Goal: Check status: Check status

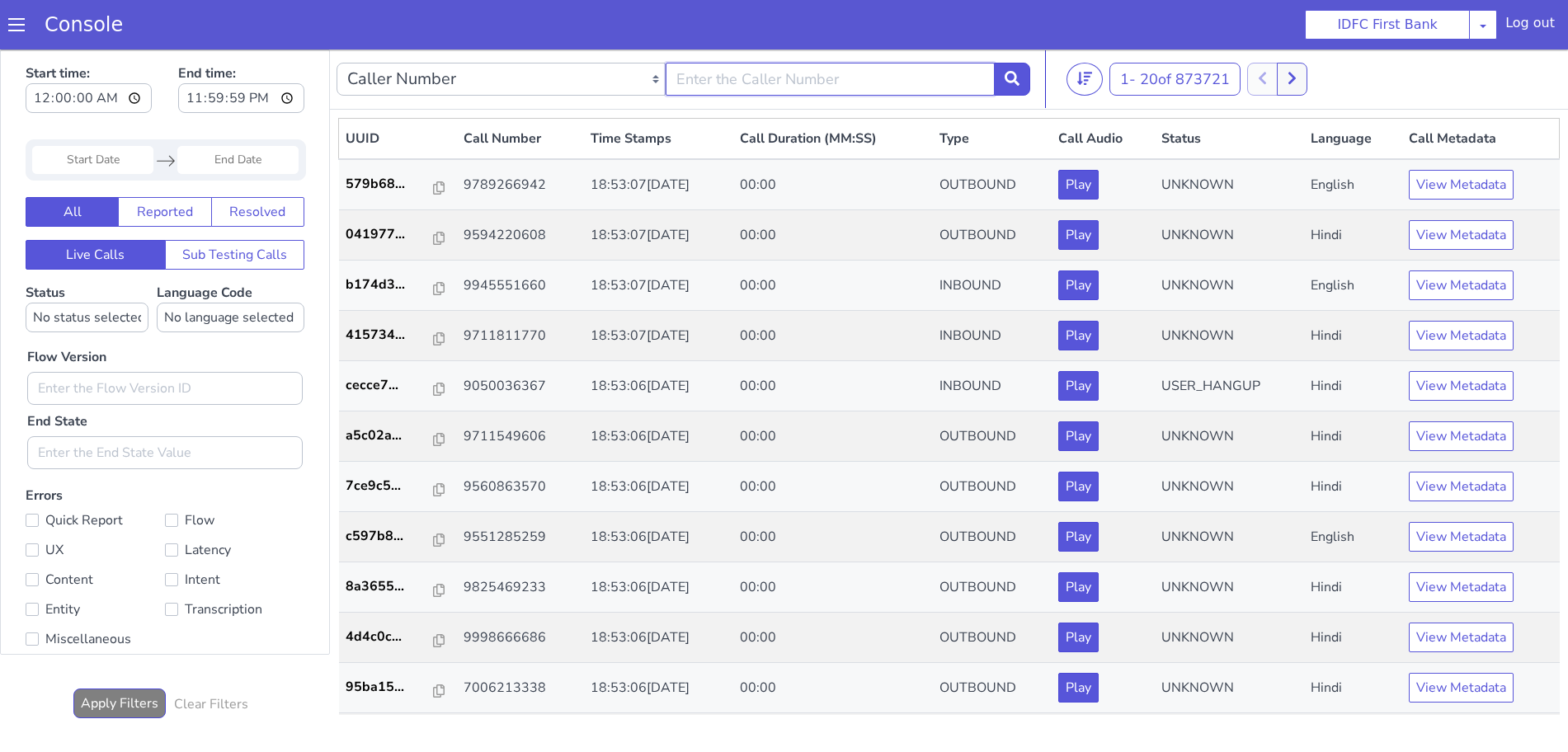
click at [666, 74] on input "text" at bounding box center [829, 79] width 329 height 33
click at [647, 79] on select "Caller Number Call UUID Custom Parameter" at bounding box center [501, 79] width 329 height 33
click at [659, 84] on select "Caller Number Call UUID Custom Parameter" at bounding box center [501, 79] width 329 height 33
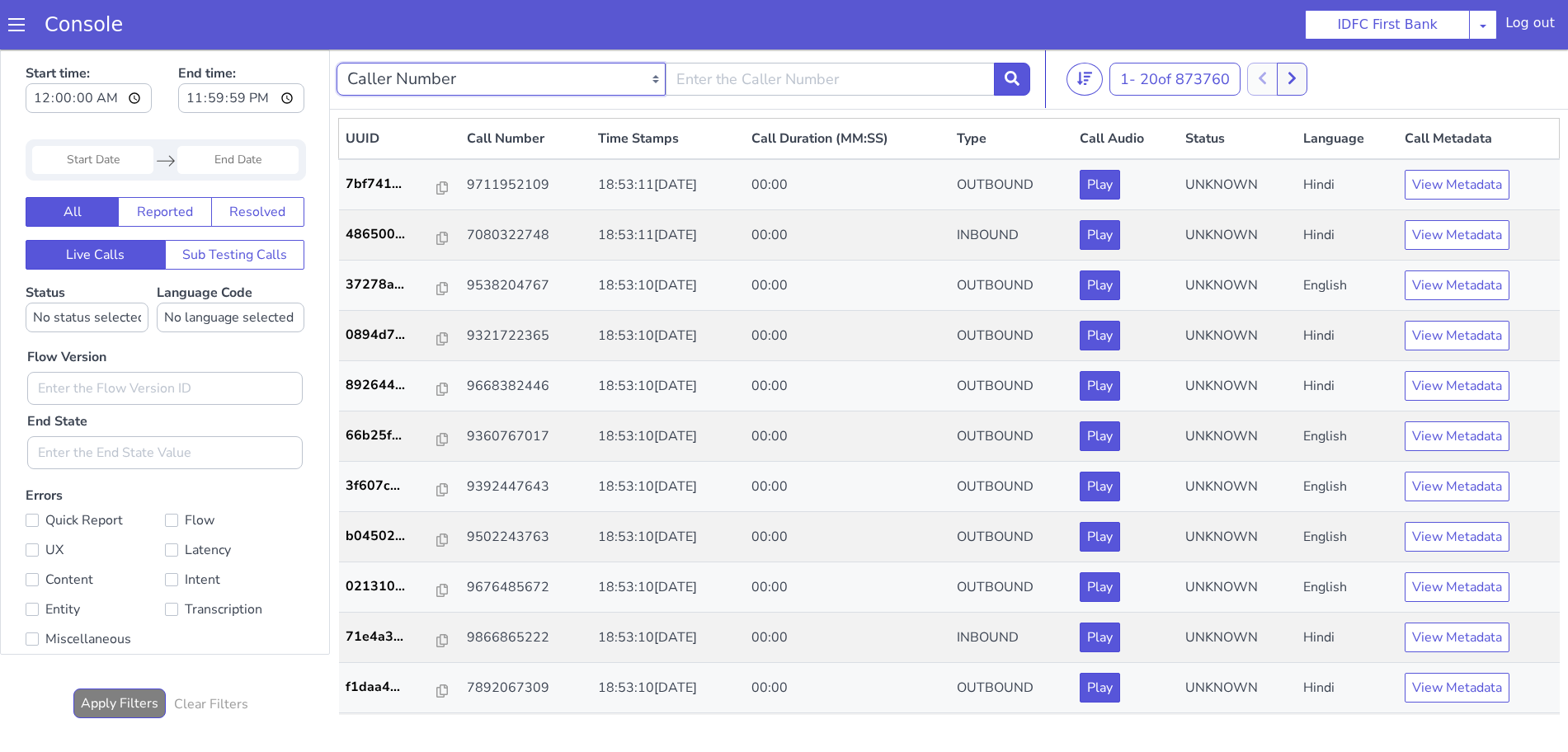
click at [654, 76] on select "Caller Number Call UUID Custom Parameter" at bounding box center [501, 79] width 329 height 33
select select "callUUID"
click at [337, 63] on select "Caller Number Call UUID Custom Parameter" at bounding box center [501, 79] width 329 height 33
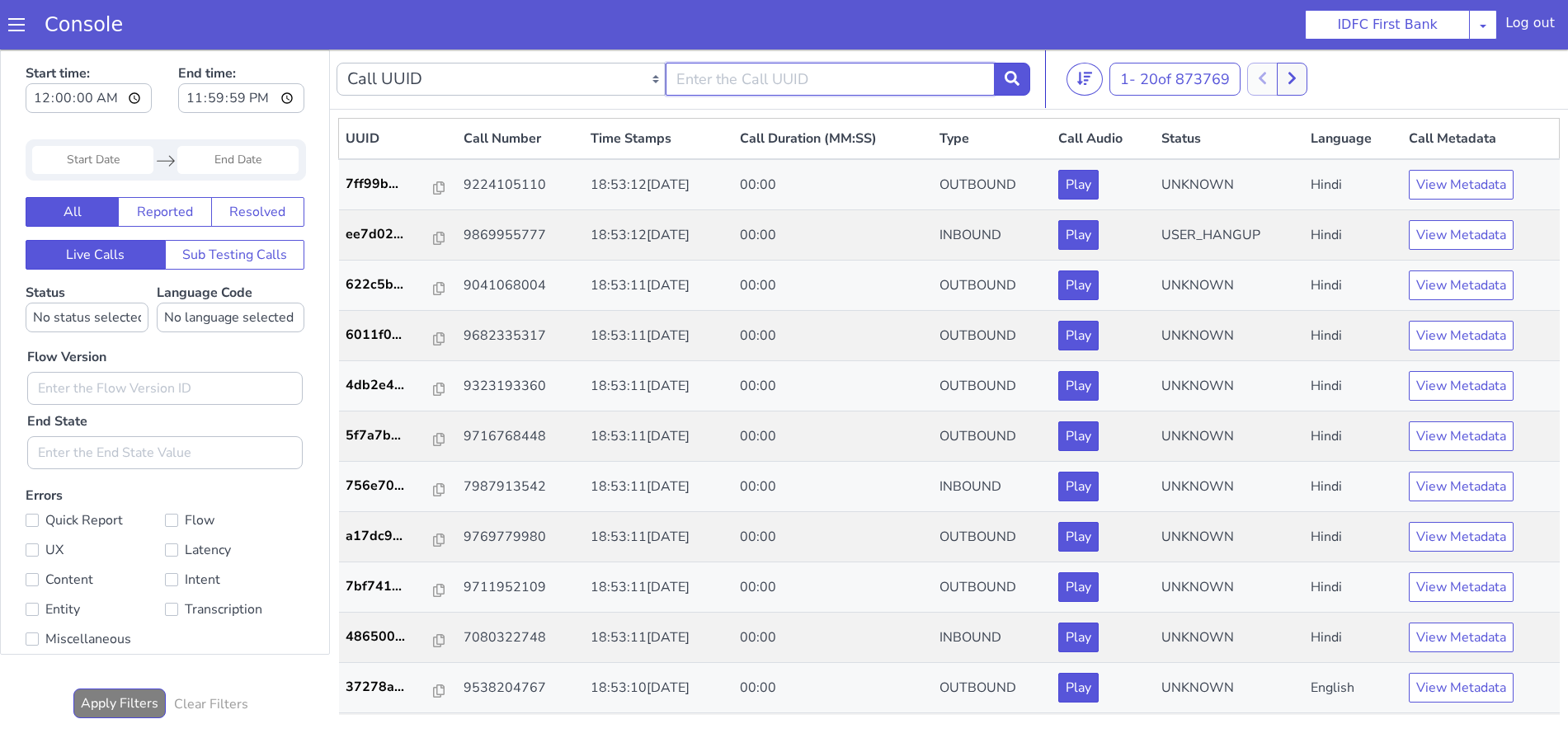
click at [723, 72] on input "text" at bounding box center [829, 79] width 329 height 33
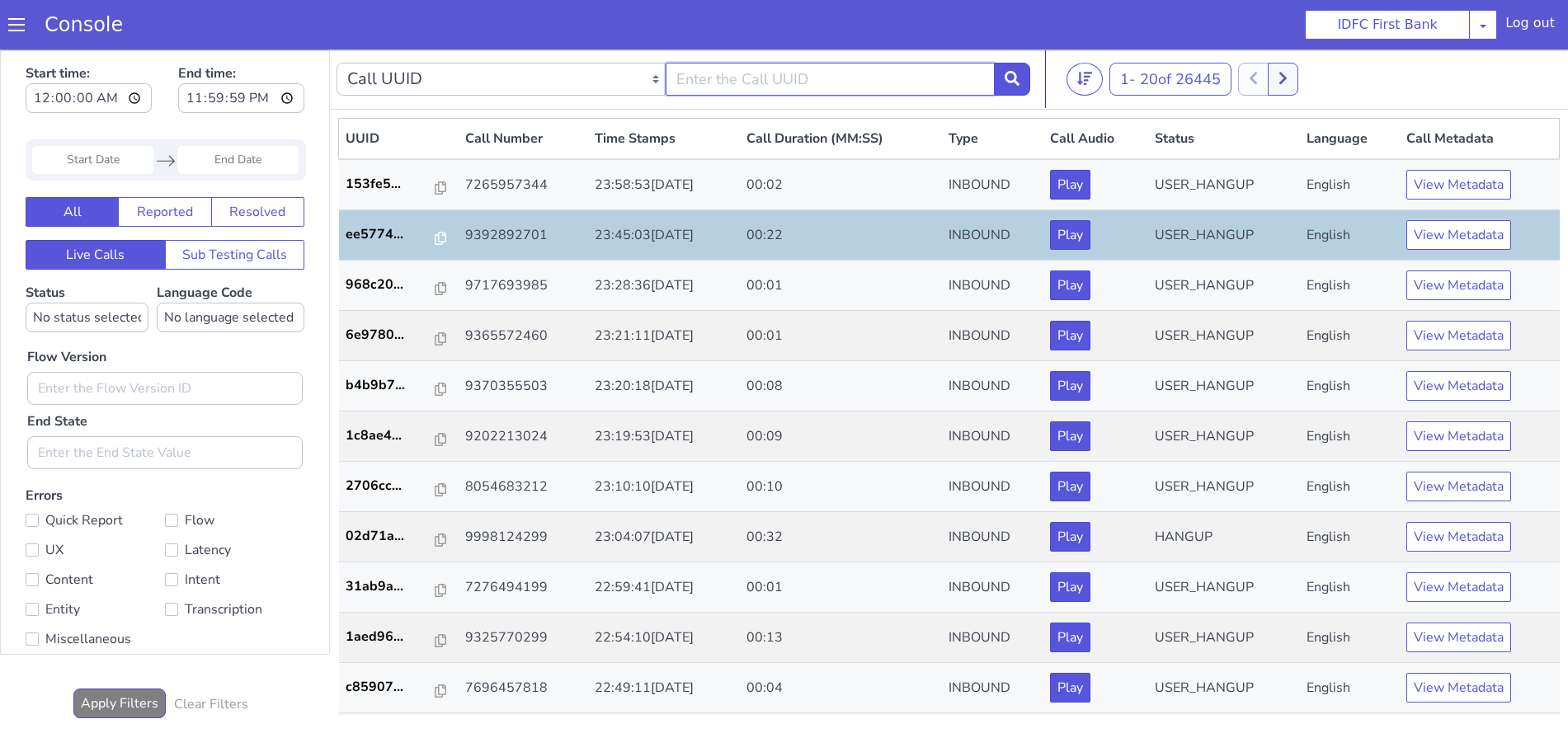
paste input "b9c53d1c-11ac-49a7-a016-a9ecbc988e98"
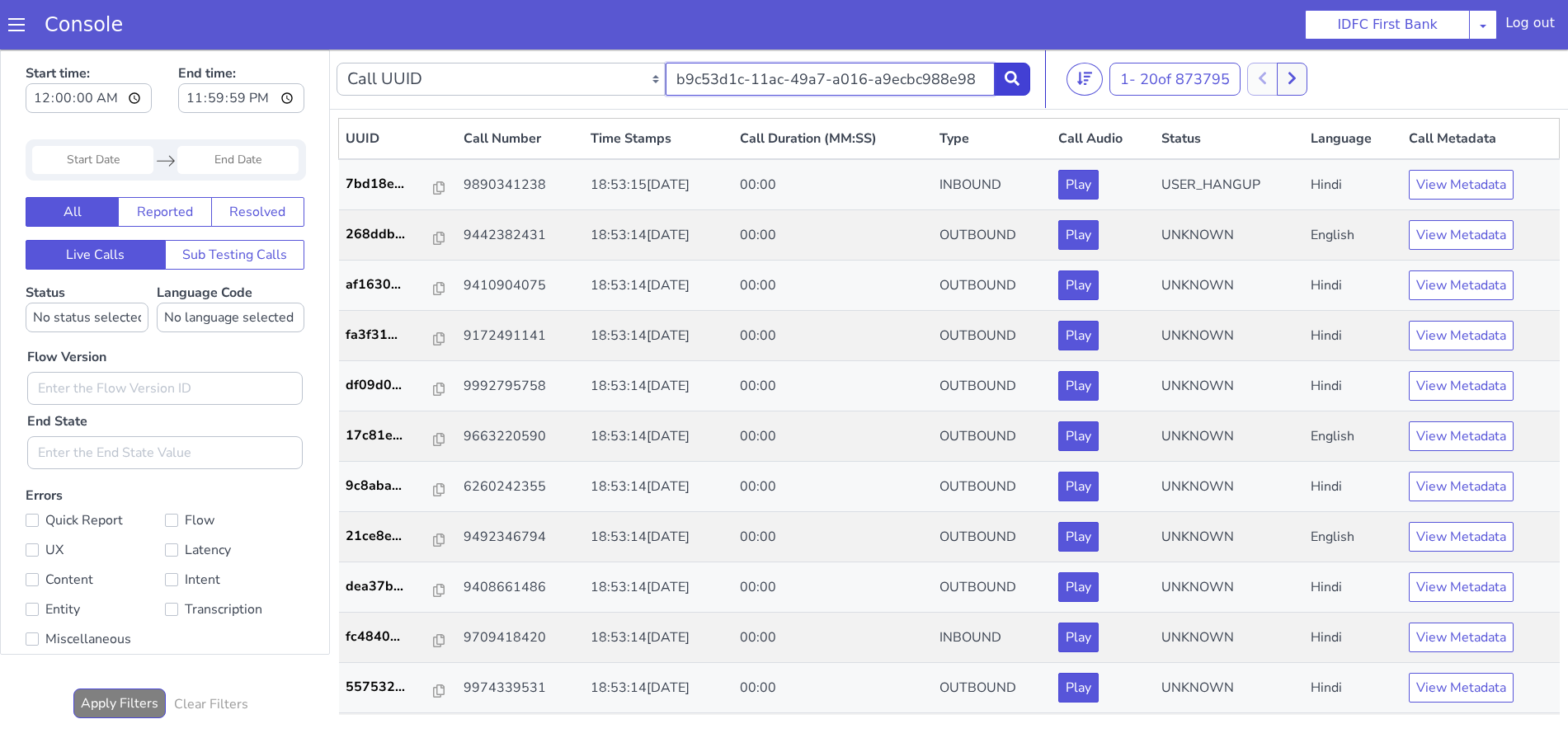
type input "b9c53d1c-11ac-49a7-a016-a9ecbc988e98"
click at [1015, 74] on icon at bounding box center [1012, 78] width 15 height 15
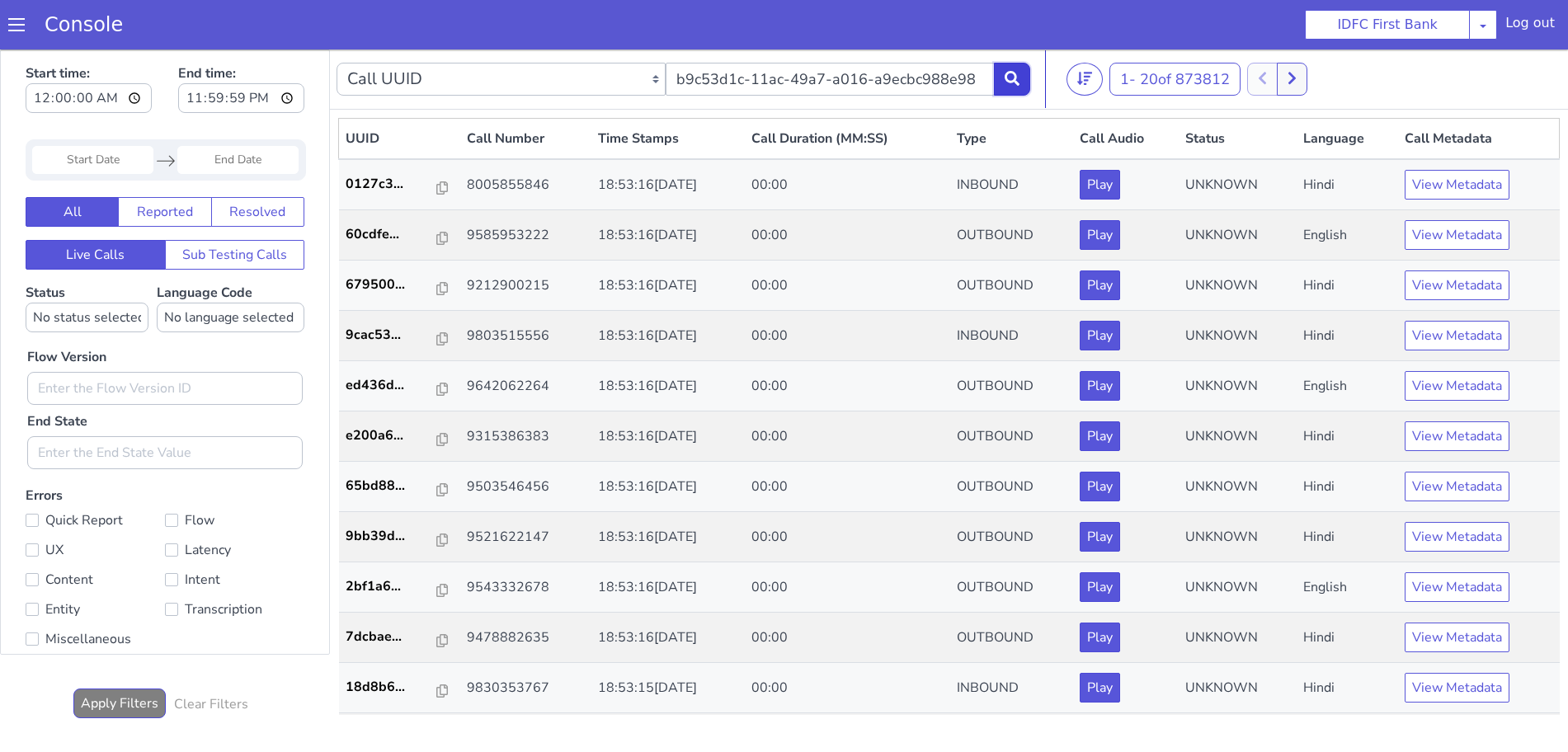
click at [999, 80] on button at bounding box center [1012, 79] width 37 height 33
click at [1018, 79] on icon at bounding box center [1012, 78] width 15 height 15
click at [360, 179] on p "3fe3c3..." at bounding box center [392, 184] width 92 height 20
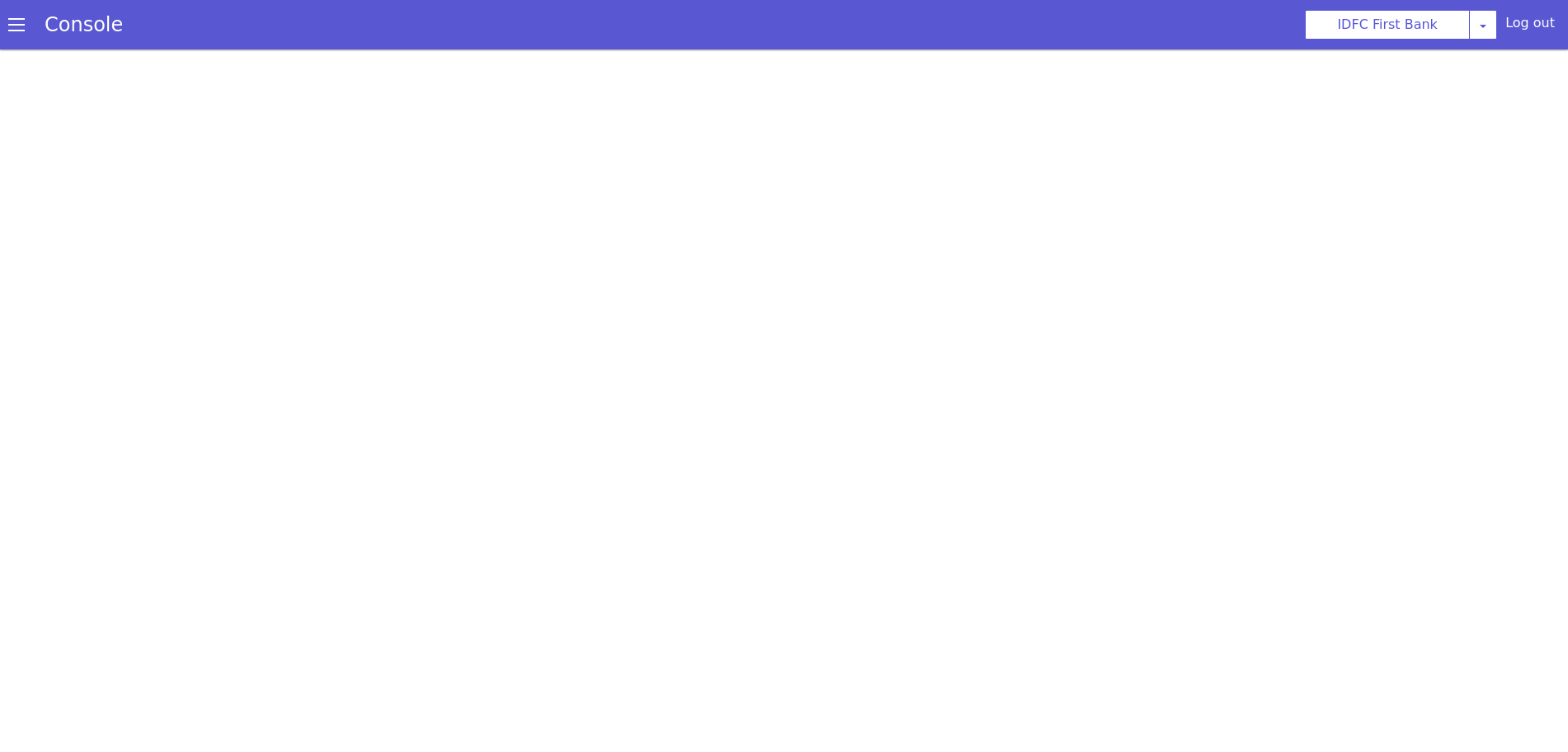
click at [19, 24] on span at bounding box center [16, 24] width 17 height 17
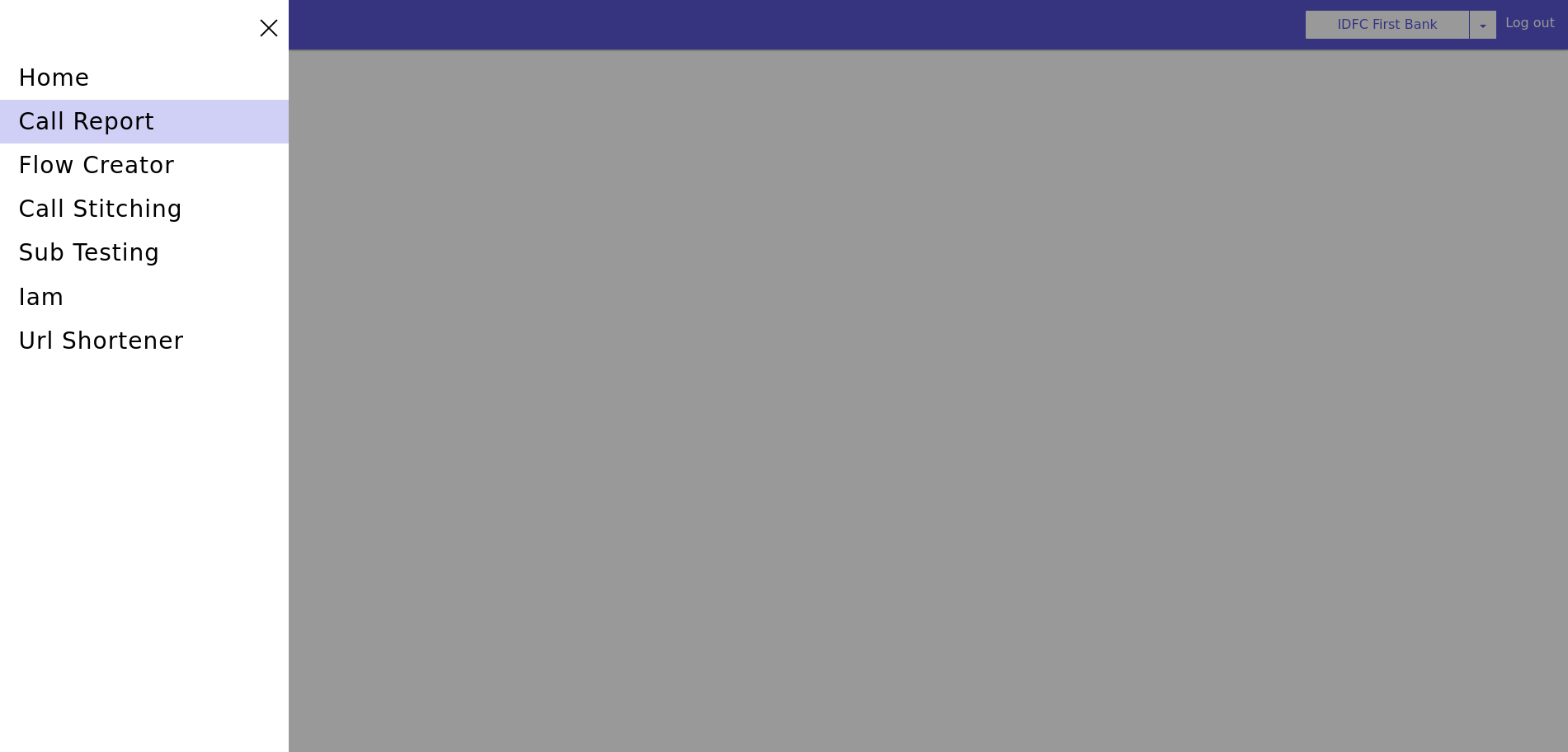
click at [207, 140] on div "call report" at bounding box center [144, 121] width 289 height 44
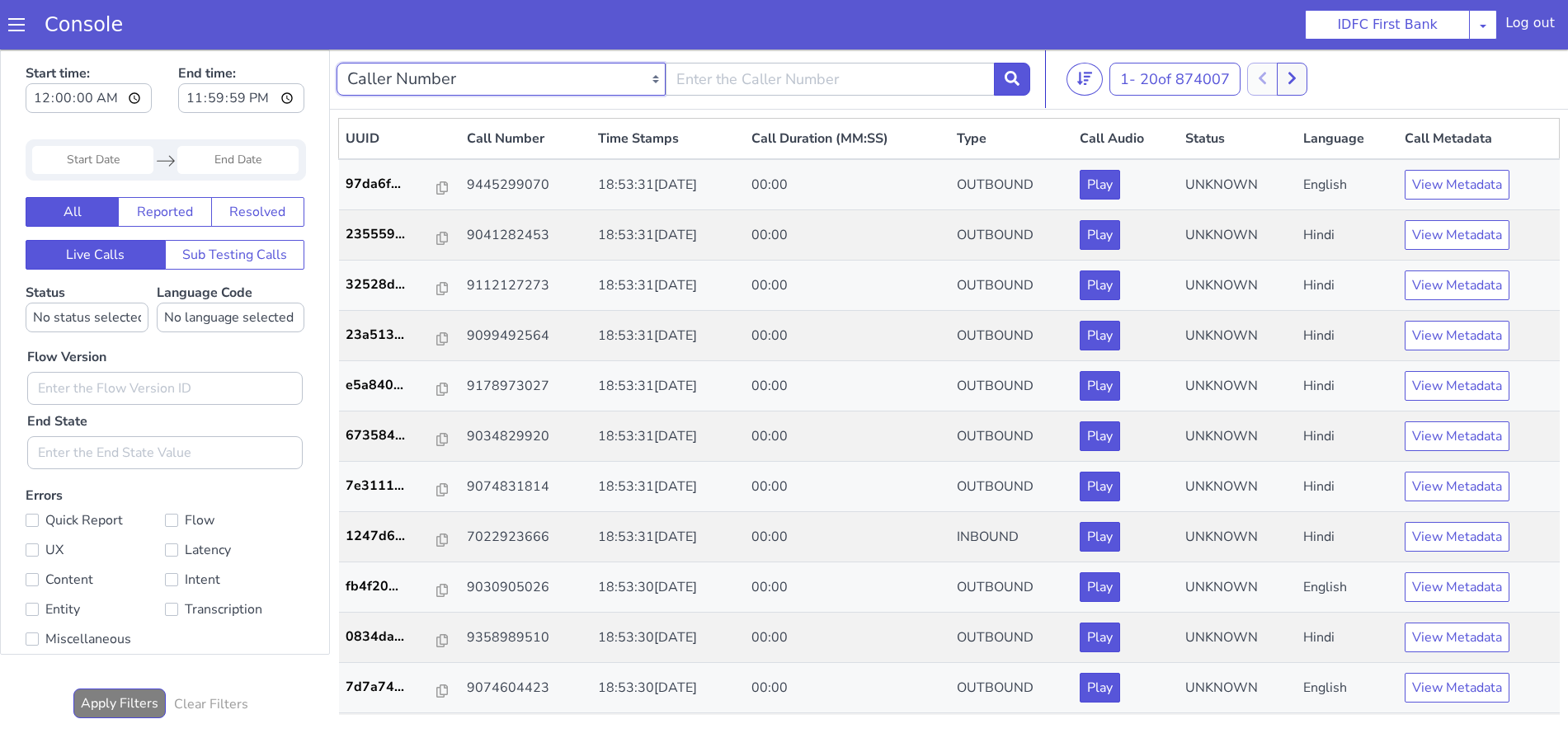
select select "callUUID"
paste input "b9c53d1c-11ac-49a7-a016-a9ecbc988e98"
type input "b9c53d1c-11ac-49a7-a016-a9ecbc988e98"
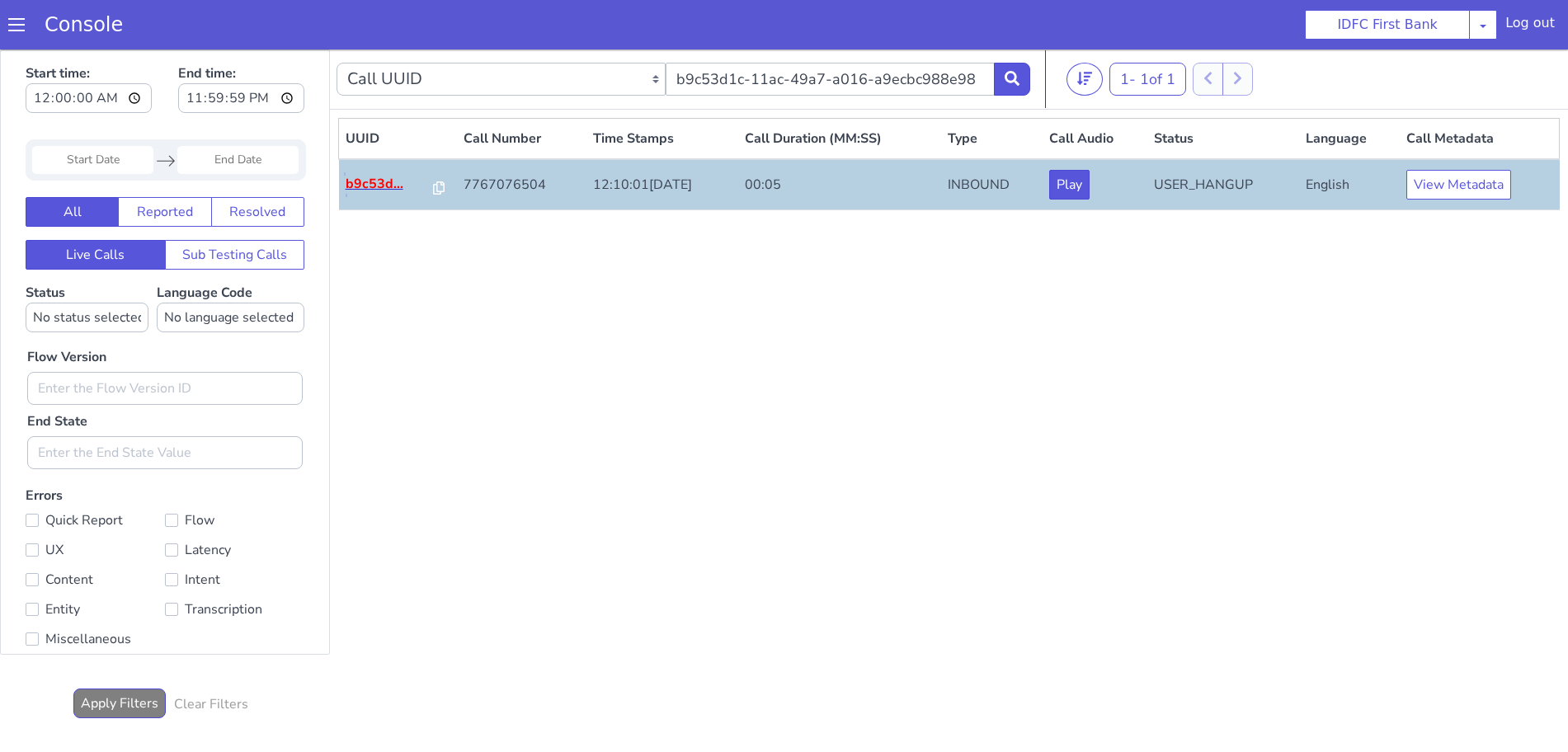
drag, startPoint x: 1015, startPoint y: 1, endPoint x: 707, endPoint y: 1, distance: 308.0
click at [358, 161] on p "b9c53d..." at bounding box center [399, 161] width 88 height 20
